Goal: Information Seeking & Learning: Learn about a topic

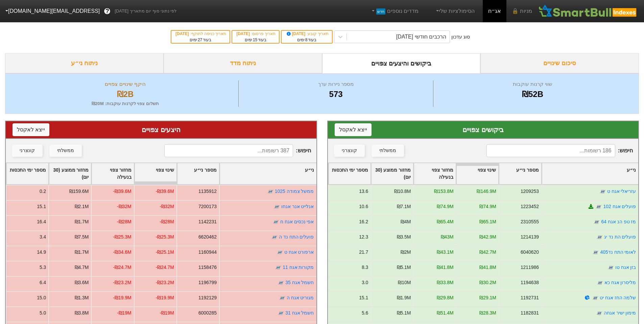
click at [289, 59] on div "ניתוח מדד" at bounding box center [243, 63] width 159 height 20
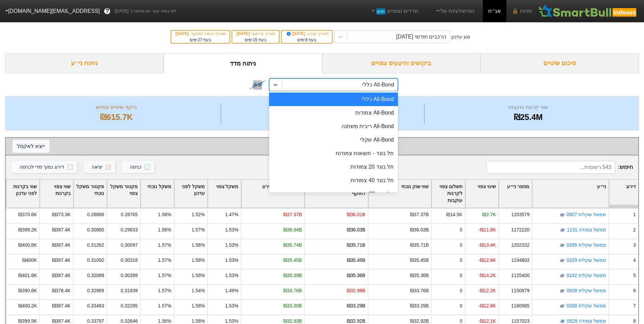
click at [353, 88] on div "All-Bond כללי" at bounding box center [340, 85] width 116 height 12
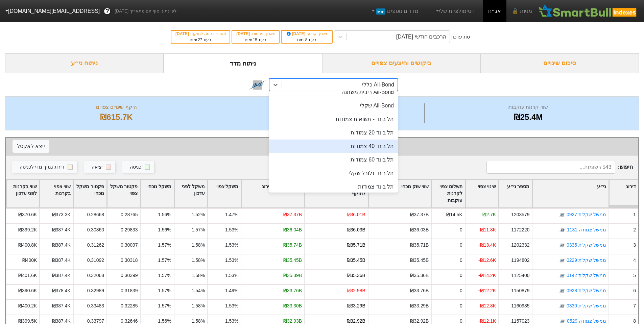
scroll to position [34, 0]
click at [378, 148] on div "תל בונד 40 צמודות" at bounding box center [333, 147] width 129 height 14
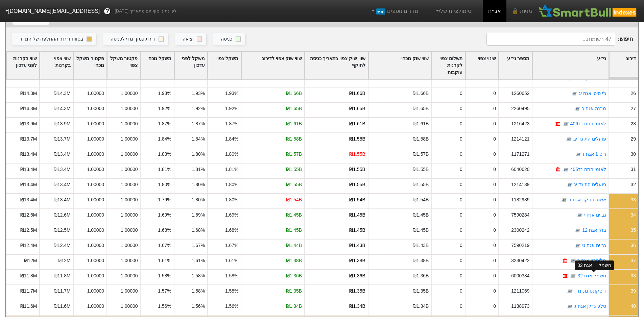
scroll to position [309, 0]
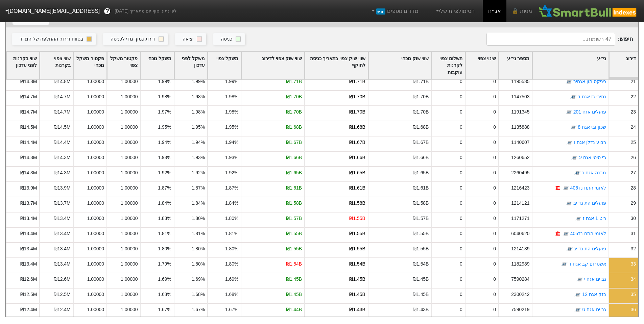
click at [587, 34] on input at bounding box center [551, 39] width 129 height 13
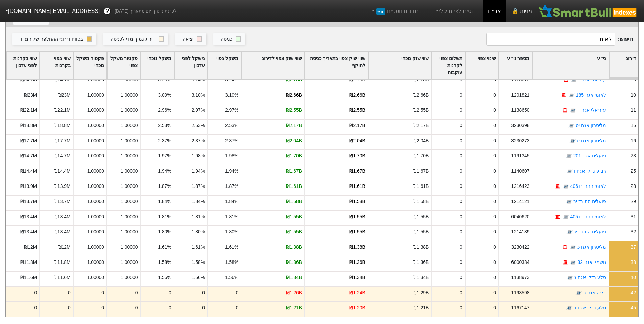
scroll to position [0, 0]
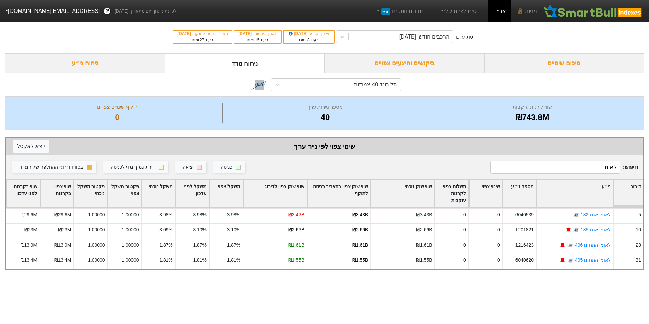
type input "לאומי"
drag, startPoint x: 592, startPoint y: 173, endPoint x: 642, endPoint y: 166, distance: 50.9
click at [644, 169] on div "סוג עדכון הרכבים חודשי [DATE] תאריך קובע : [DATE] בעוד 8 ימים תאריך פרסום : [DA…" at bounding box center [324, 145] width 649 height 250
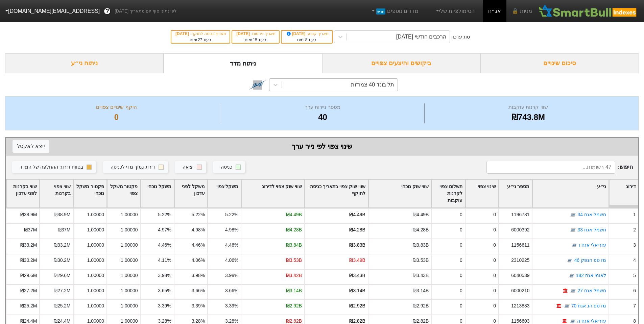
click at [380, 83] on div "תל בונד 40 צמודות" at bounding box center [372, 85] width 43 height 8
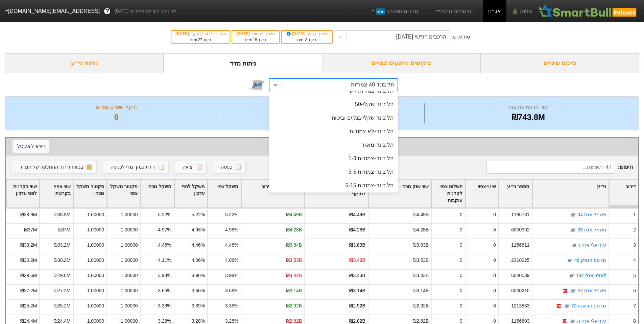
scroll to position [169, 0]
click at [379, 103] on div "תל בונד שקלי-50" at bounding box center [333, 106] width 129 height 14
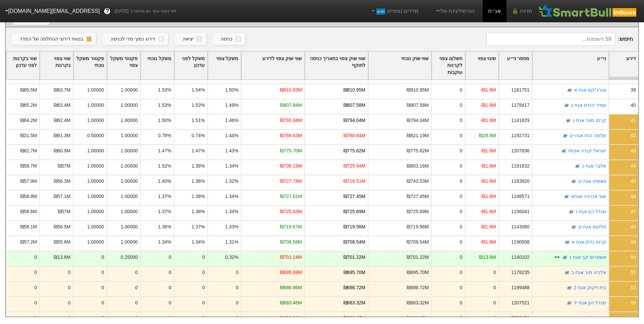
scroll to position [541, 0]
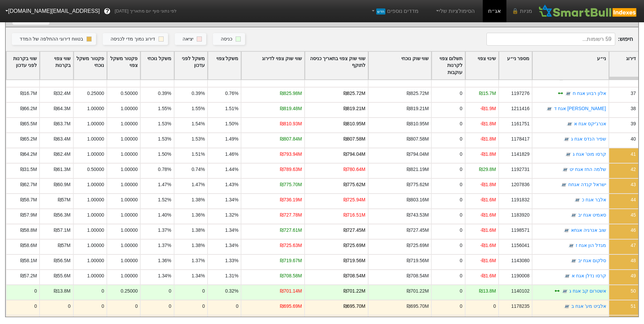
click at [571, 34] on input at bounding box center [551, 39] width 129 height 13
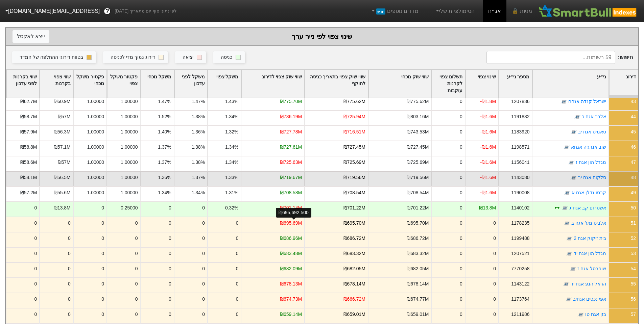
scroll to position [99, 0]
